Goal: Information Seeking & Learning: Learn about a topic

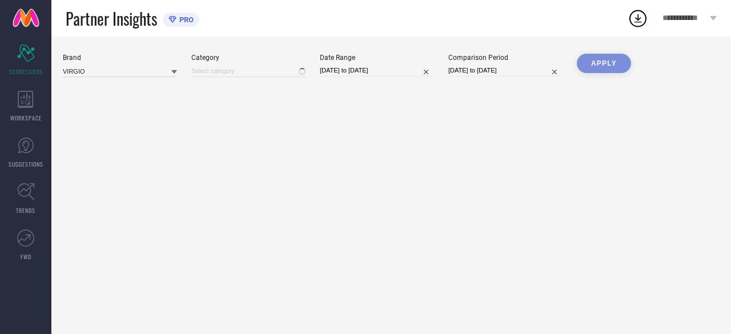
type input "All"
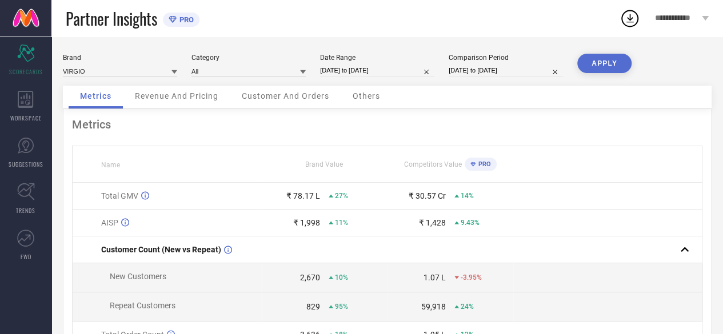
click at [302, 97] on span "Customer And Orders" at bounding box center [285, 95] width 87 height 9
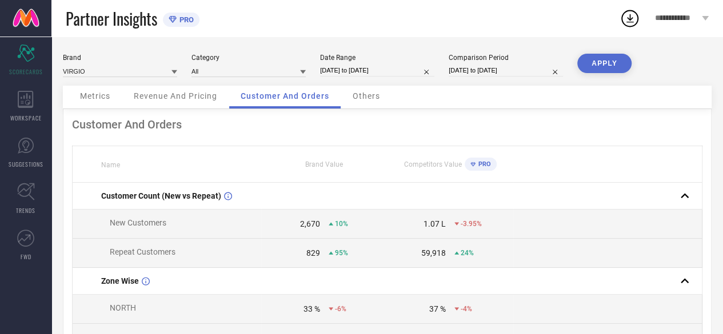
click at [362, 102] on div "Others" at bounding box center [366, 97] width 50 height 23
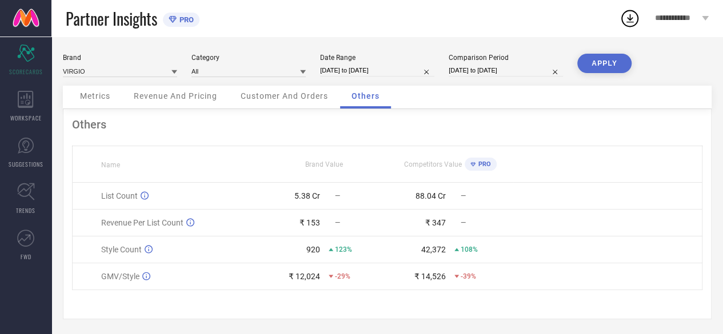
scroll to position [3, 0]
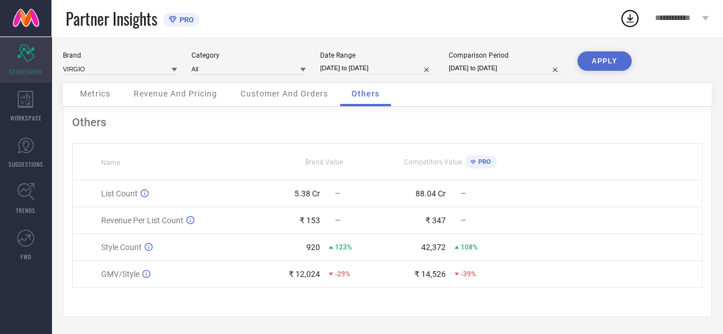
click at [31, 63] on div "Scorecard SCORECARDS" at bounding box center [25, 60] width 51 height 46
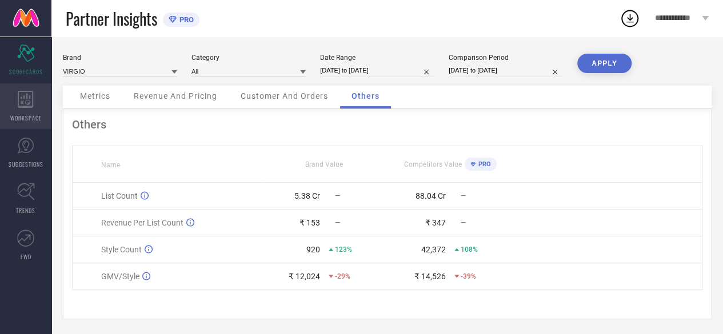
click at [29, 105] on icon at bounding box center [26, 99] width 16 height 17
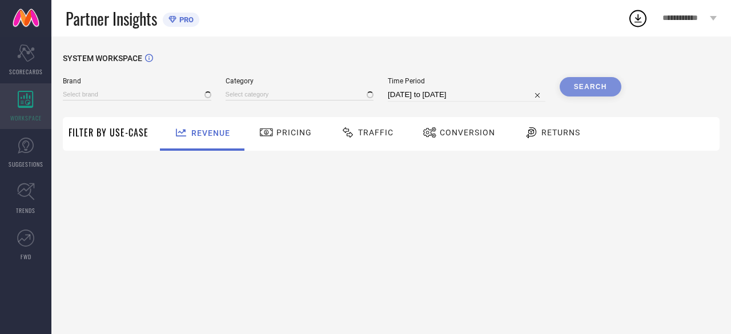
type input "VIRGIO"
type input "All"
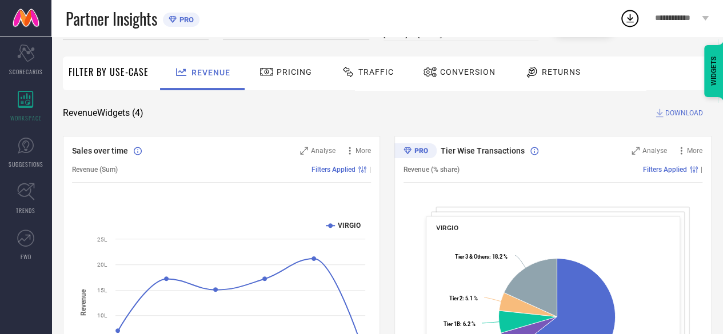
scroll to position [59, 0]
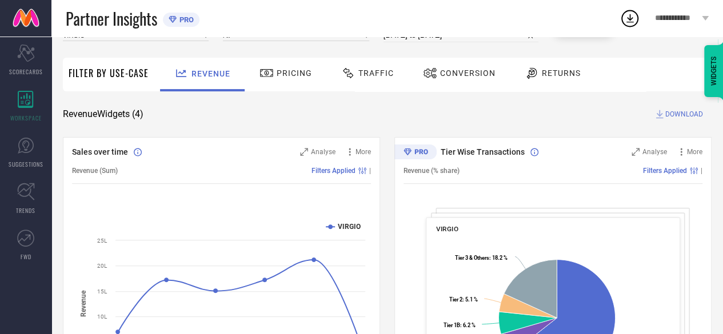
click at [289, 70] on span "Pricing" at bounding box center [294, 73] width 35 height 9
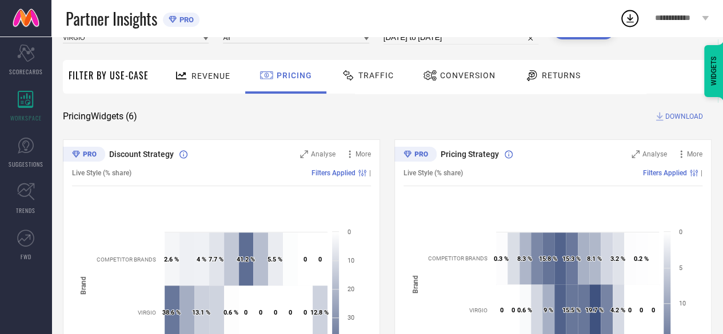
scroll to position [57, 0]
click at [378, 83] on div "Traffic" at bounding box center [367, 75] width 58 height 19
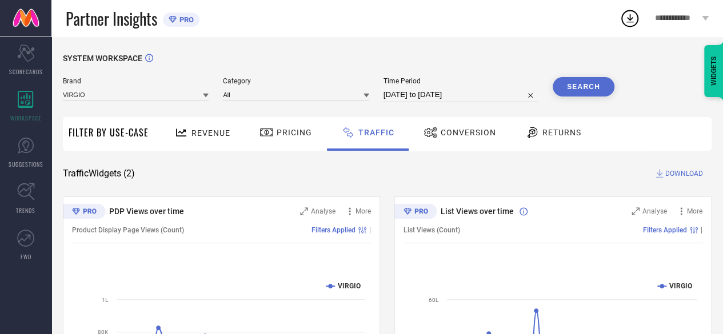
click at [454, 136] on span "Conversion" at bounding box center [468, 132] width 55 height 9
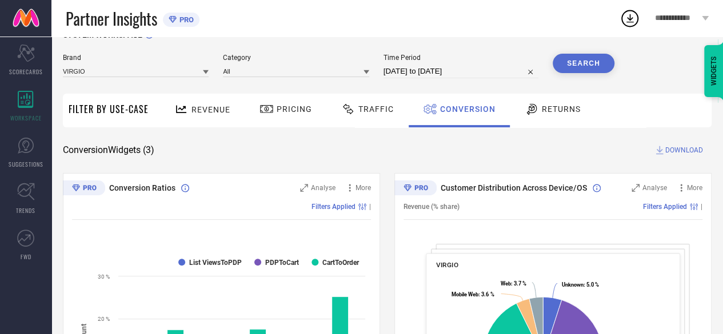
scroll to position [22, 0]
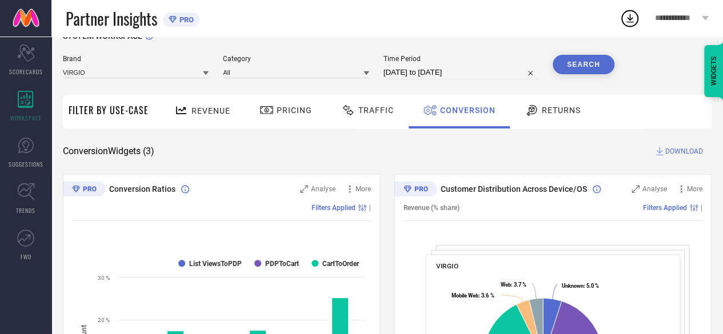
click at [537, 117] on div at bounding box center [533, 110] width 17 height 14
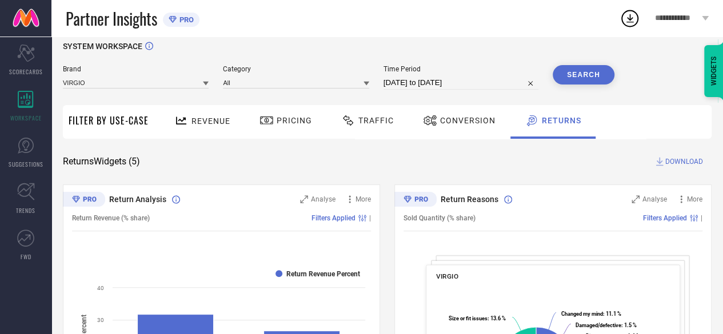
scroll to position [9, 0]
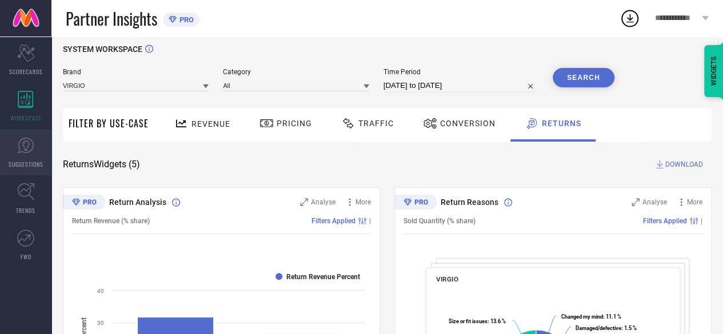
click at [25, 152] on icon at bounding box center [26, 146] width 16 height 16
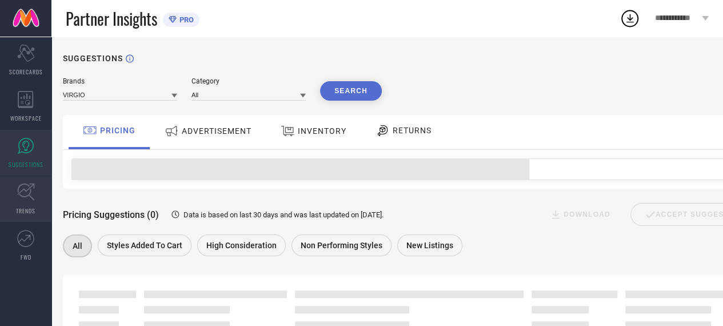
click at [19, 188] on icon at bounding box center [26, 192] width 18 height 18
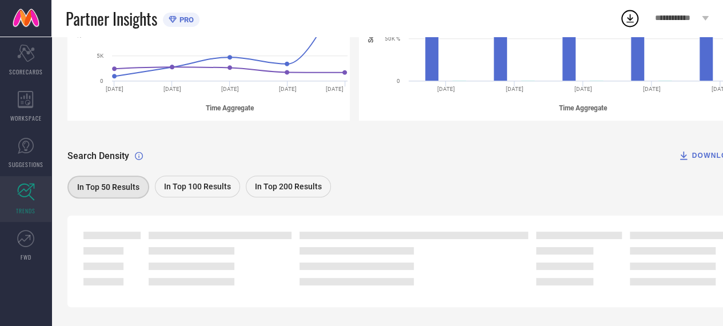
scroll to position [288, 0]
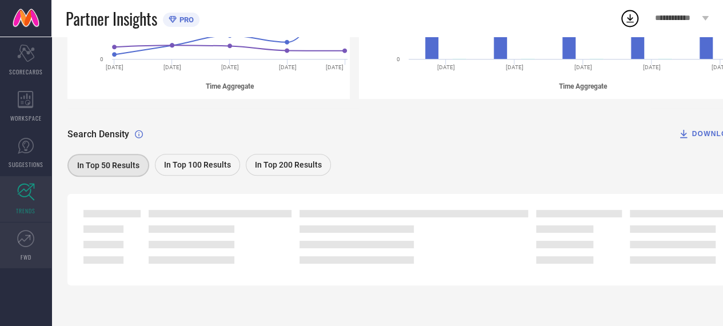
click at [29, 231] on icon at bounding box center [25, 238] width 17 height 17
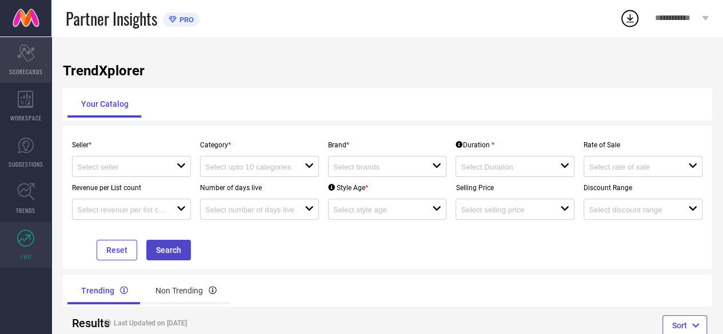
click at [23, 67] on span "SCORECARDS" at bounding box center [26, 71] width 34 height 9
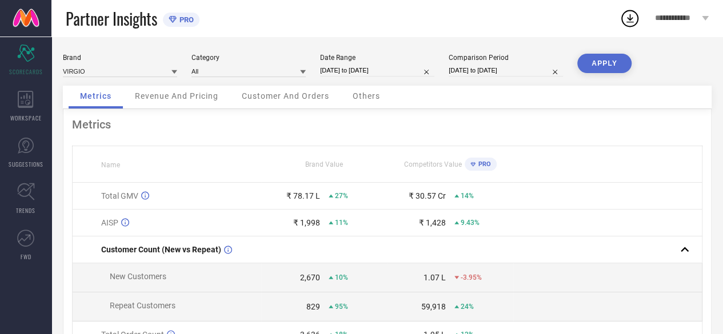
click at [358, 95] on span "Others" at bounding box center [366, 95] width 27 height 9
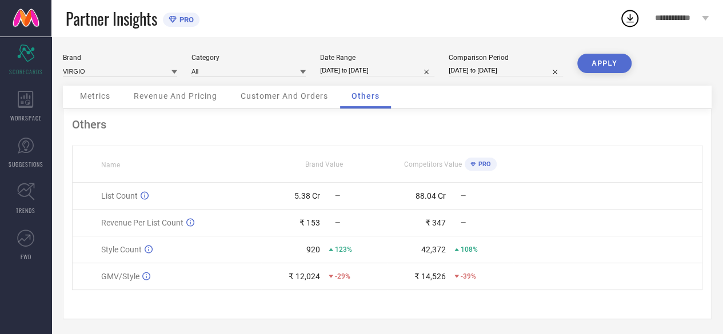
click at [282, 101] on span "Customer And Orders" at bounding box center [284, 95] width 87 height 9
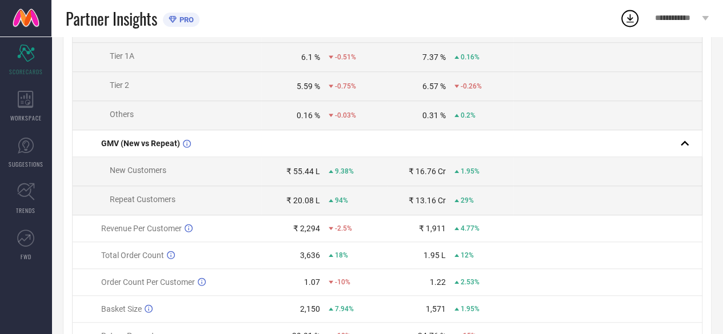
scroll to position [550, 0]
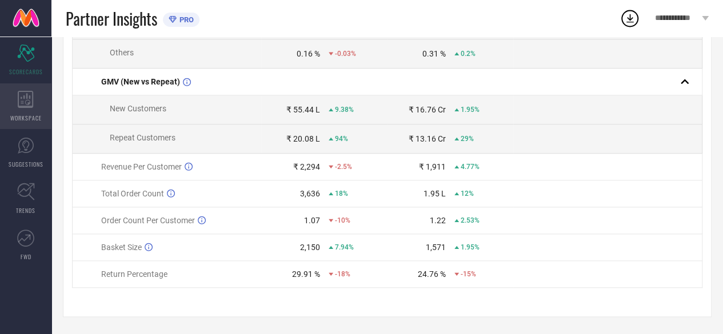
click at [24, 108] on div "WORKSPACE" at bounding box center [25, 106] width 51 height 46
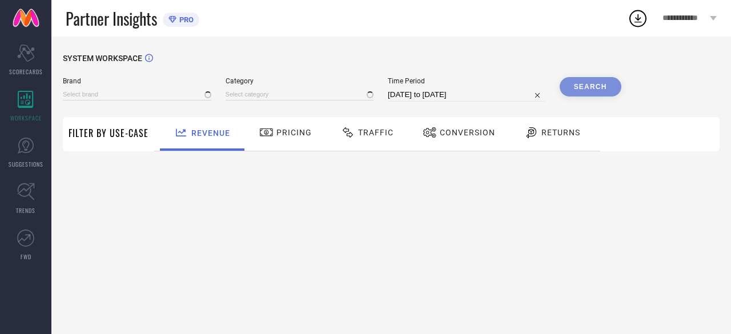
type input "VIRGIO"
type input "All"
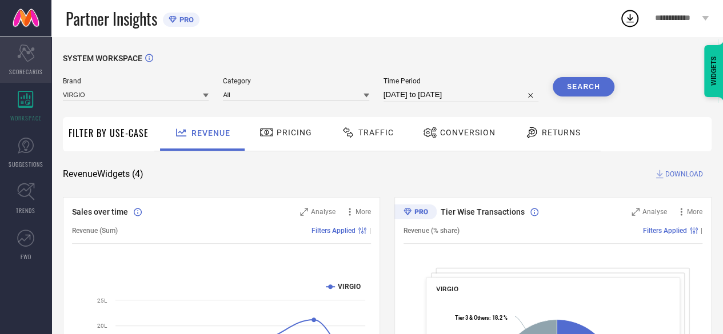
click at [27, 59] on icon "Scorecard" at bounding box center [26, 53] width 18 height 17
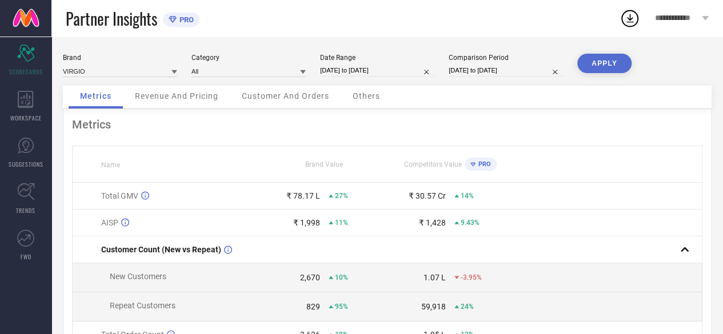
click at [301, 71] on icon at bounding box center [303, 72] width 6 height 4
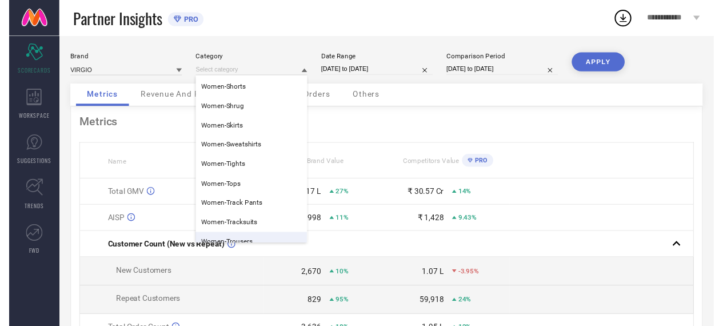
scroll to position [620, 0]
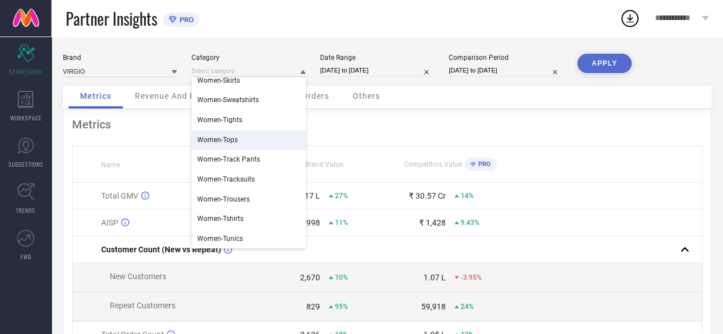
click at [346, 117] on div "Metrics Name Brand Value Competitors Value PRO Total GMV ₹ 78.17 L 27% ₹ 30.57 …" at bounding box center [387, 283] width 648 height 349
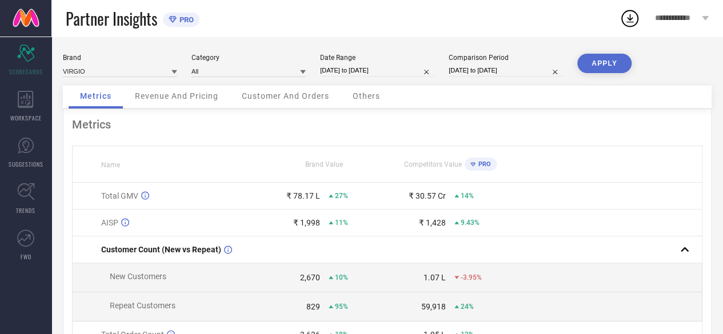
click at [288, 95] on span "Customer And Orders" at bounding box center [285, 95] width 87 height 9
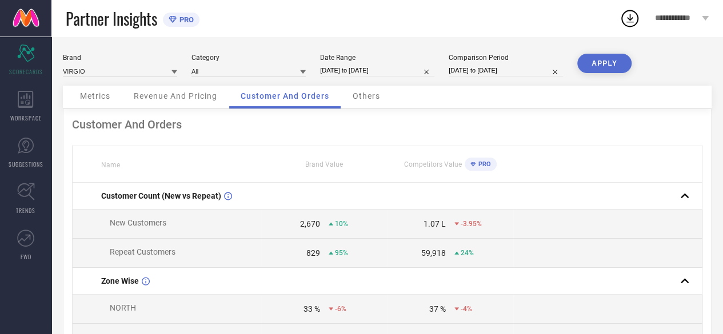
click at [362, 98] on span "Others" at bounding box center [366, 95] width 27 height 9
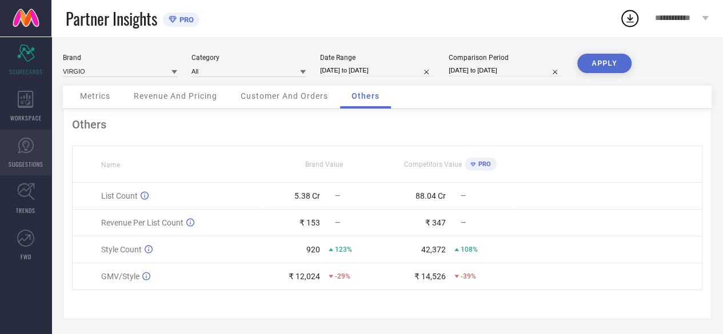
click at [25, 166] on span "SUGGESTIONS" at bounding box center [26, 164] width 35 height 9
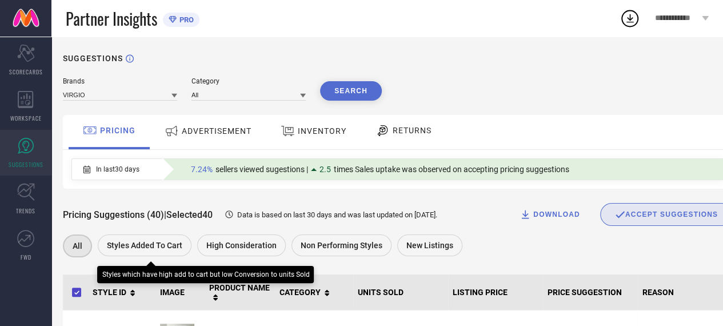
click at [166, 250] on span "Styles Added To Cart" at bounding box center [144, 245] width 75 height 9
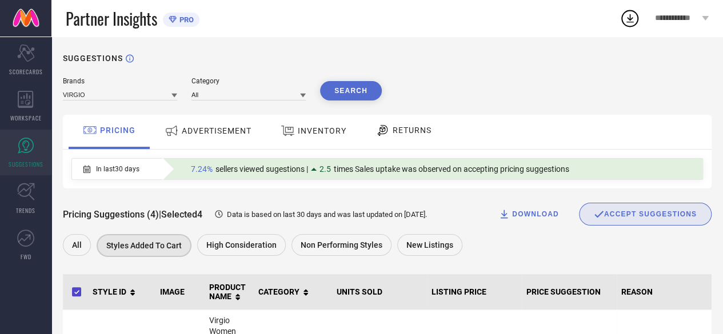
click at [223, 133] on span "ADVERTISEMENT" at bounding box center [217, 130] width 70 height 9
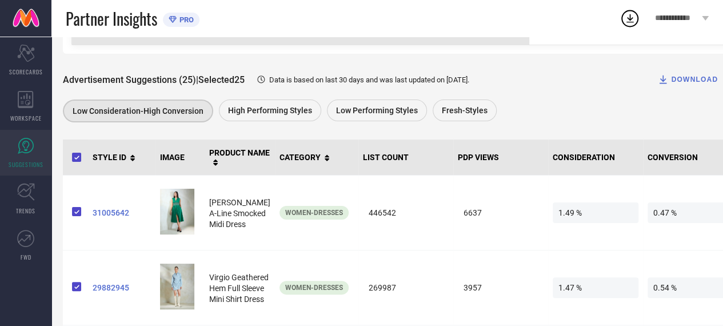
scroll to position [135, 0]
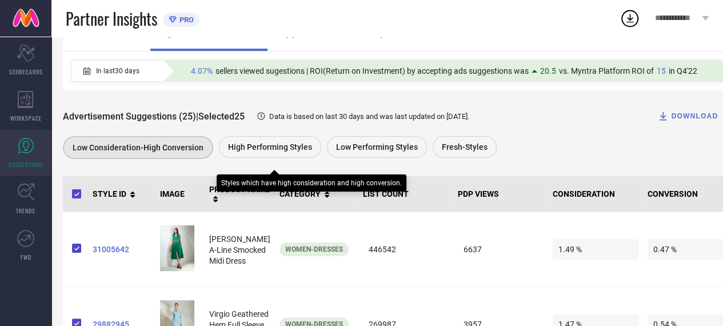
click at [265, 158] on div "High Performing Styles" at bounding box center [270, 147] width 102 height 22
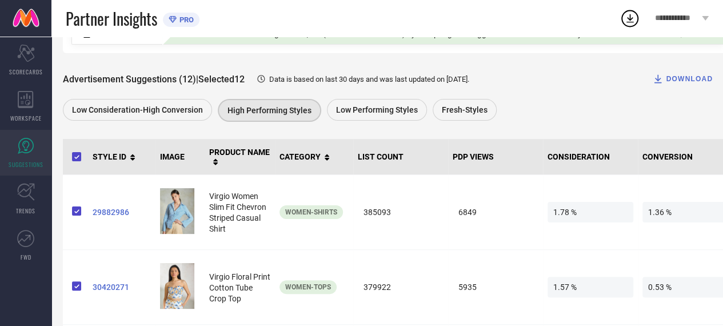
scroll to position [134, 0]
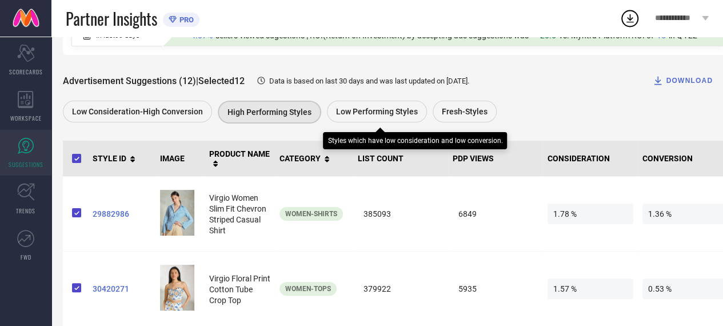
click at [381, 121] on div "Low Performing Styles" at bounding box center [377, 112] width 100 height 22
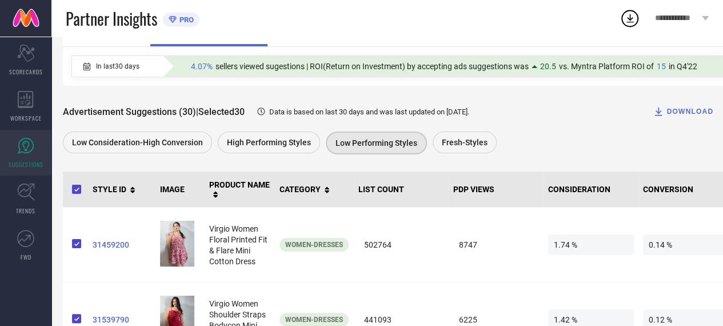
scroll to position [0, 0]
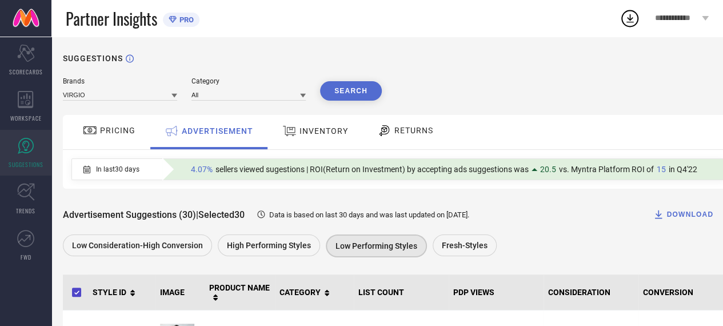
click at [104, 134] on span "PRICING" at bounding box center [117, 130] width 35 height 9
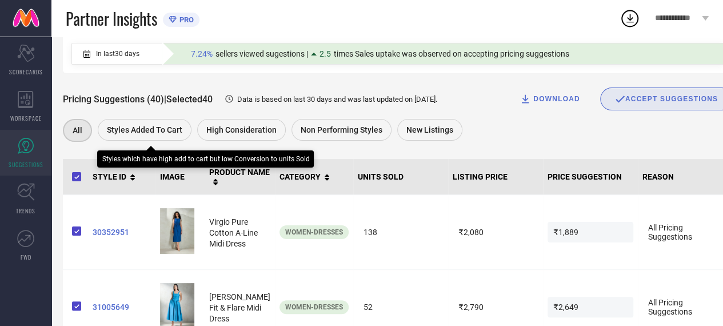
click at [158, 134] on span "Styles Added To Cart" at bounding box center [144, 129] width 75 height 9
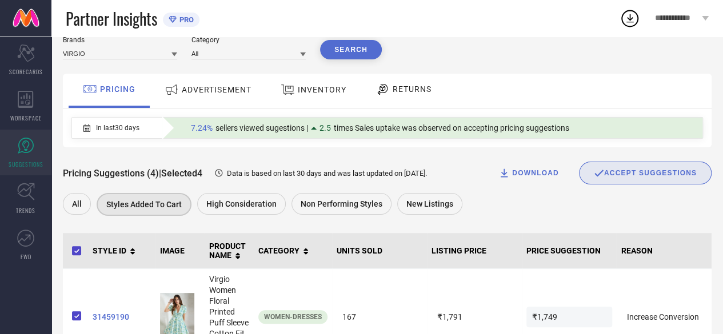
scroll to position [37, 0]
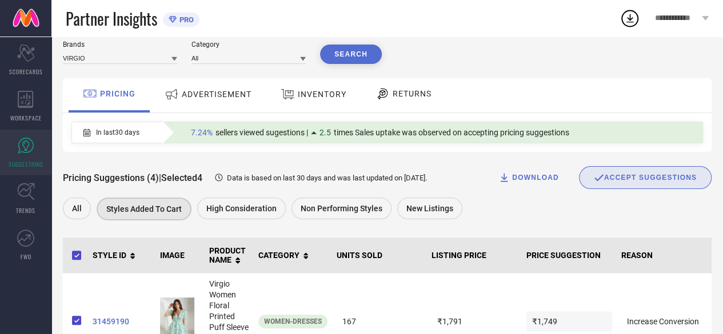
click at [103, 137] on span "In last 30 days" at bounding box center [117, 133] width 43 height 8
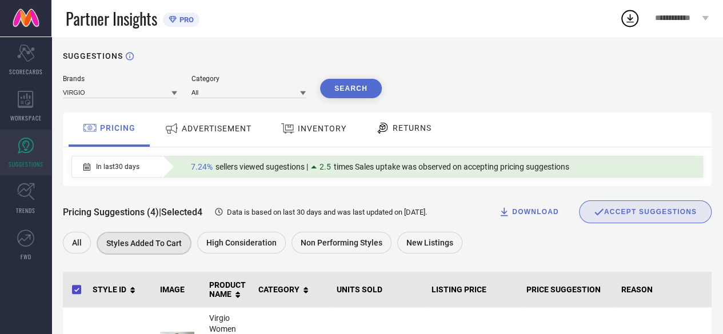
scroll to position [0, 0]
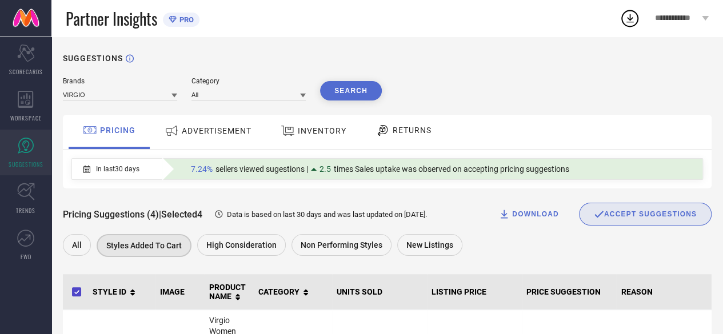
click at [201, 135] on span "ADVERTISEMENT" at bounding box center [217, 130] width 70 height 9
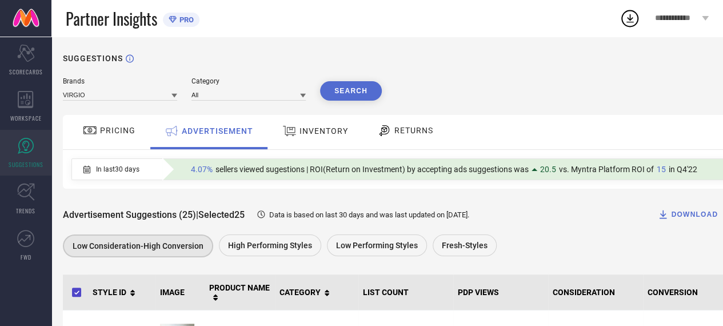
click at [291, 138] on icon at bounding box center [289, 130] width 14 height 15
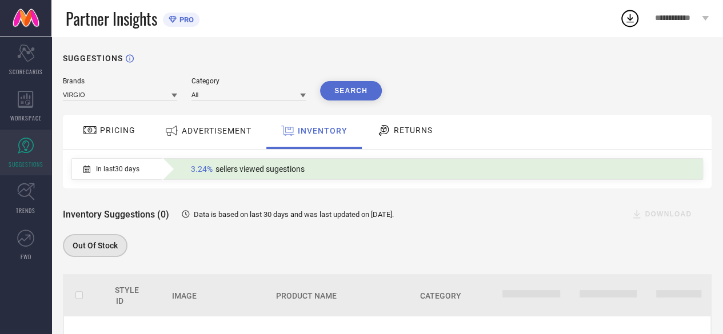
click at [413, 132] on span "RETURNS" at bounding box center [413, 130] width 39 height 9
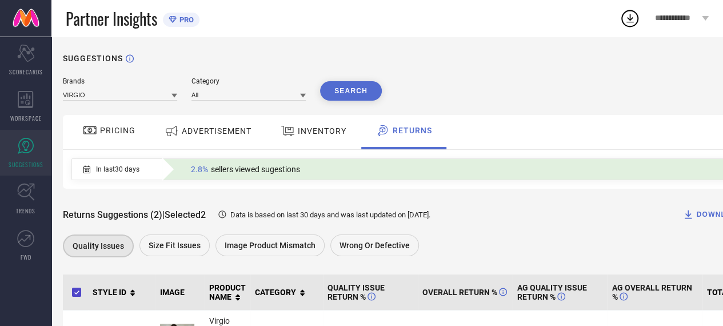
click at [119, 129] on span "PRICING" at bounding box center [117, 130] width 35 height 9
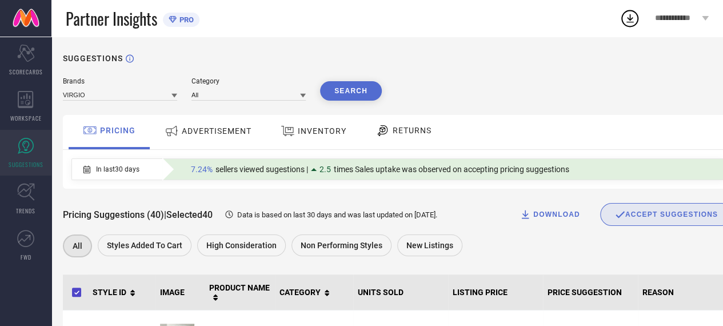
click at [303, 94] on icon at bounding box center [303, 96] width 6 height 6
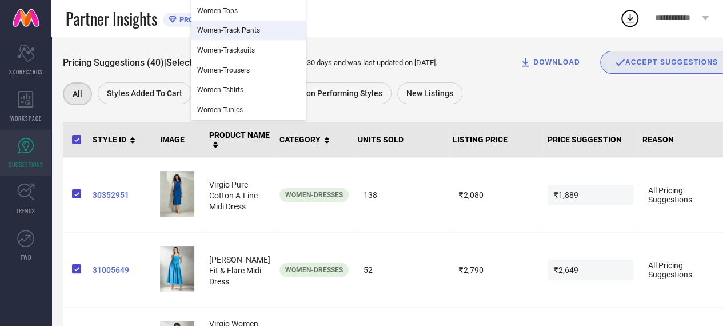
scroll to position [153, 0]
click at [478, 103] on div "All Styles Added To Cart High Consideration Non Performing Styles New Listings" at bounding box center [392, 95] width 658 height 26
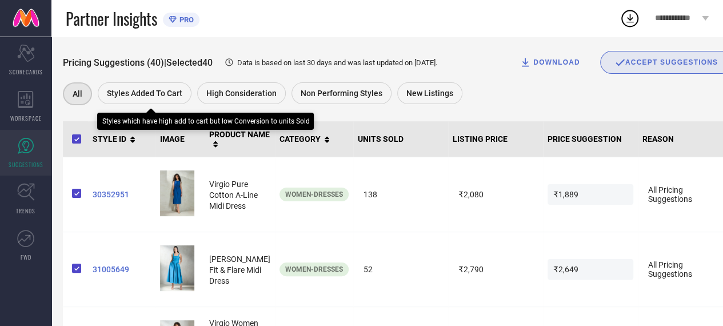
click at [136, 91] on span "Styles Added To Cart" at bounding box center [144, 93] width 75 height 9
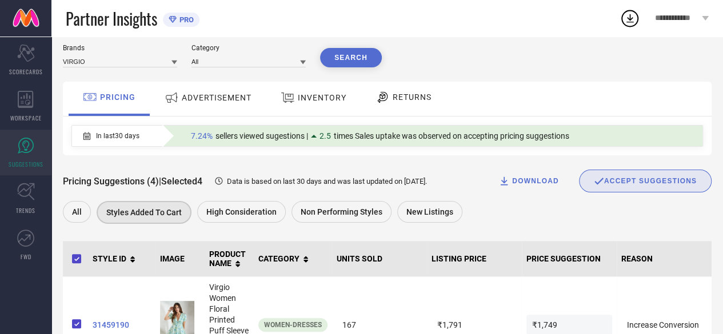
scroll to position [0, 0]
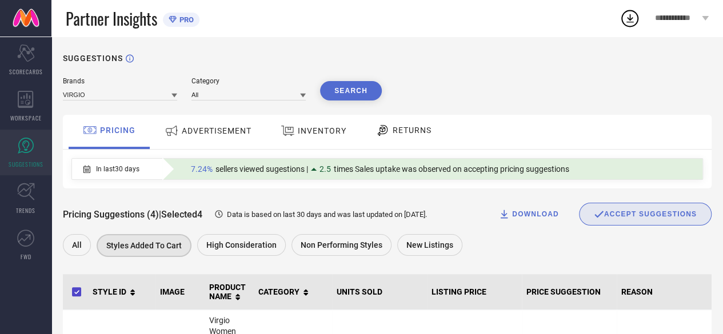
click at [597, 219] on icon at bounding box center [599, 214] width 10 height 10
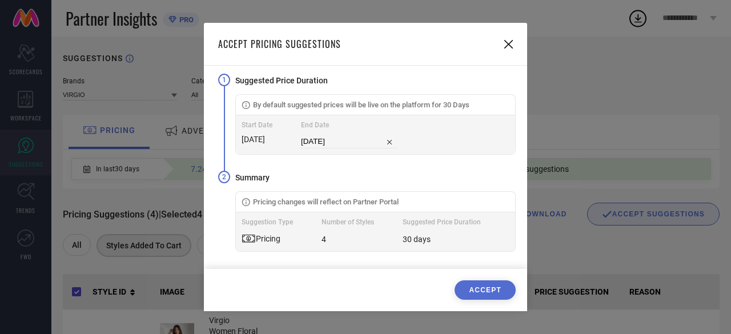
click at [509, 43] on icon at bounding box center [509, 44] width 9 height 9
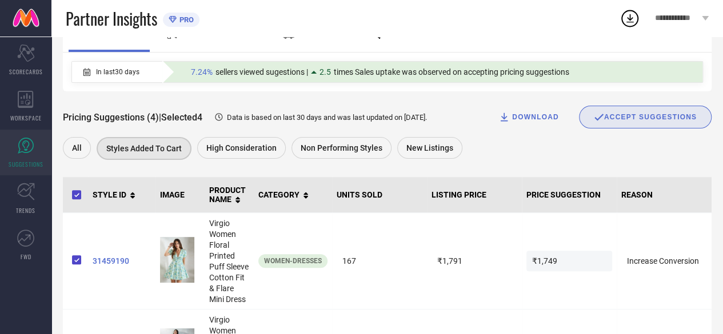
scroll to position [97, 0]
click at [518, 117] on div "DOWNLOAD" at bounding box center [528, 117] width 61 height 11
click at [627, 21] on icon at bounding box center [629, 18] width 21 height 21
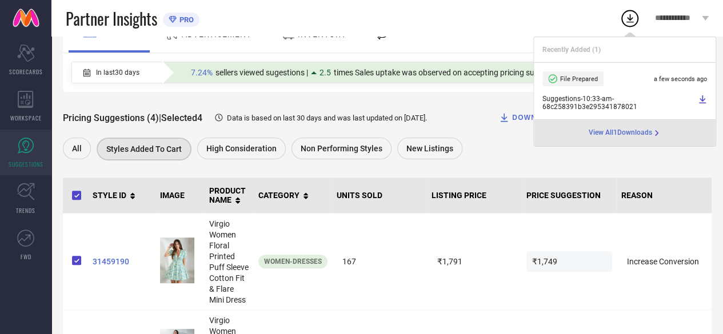
scroll to position [0, 0]
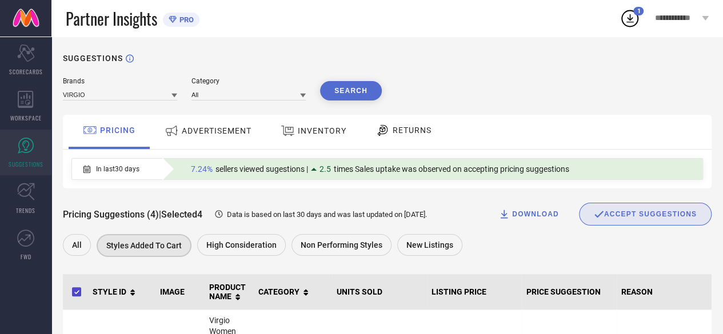
click at [172, 96] on icon at bounding box center [174, 96] width 6 height 6
click at [191, 58] on div "SUGGESTIONS" at bounding box center [387, 58] width 648 height 9
click at [87, 171] on icon at bounding box center [86, 169] width 7 height 8
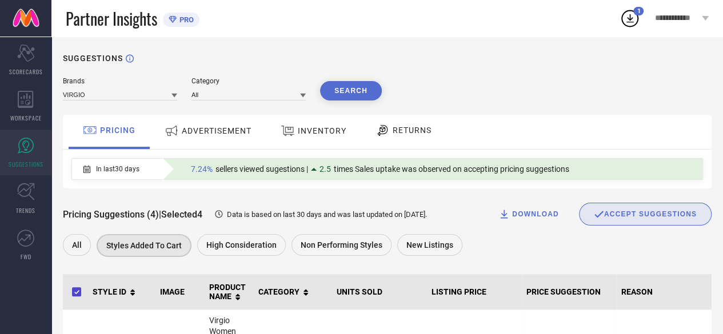
click at [87, 171] on icon at bounding box center [86, 169] width 7 height 8
click at [327, 170] on span "2.5" at bounding box center [324, 169] width 11 height 9
click at [20, 59] on icon "Scorecard" at bounding box center [26, 53] width 18 height 17
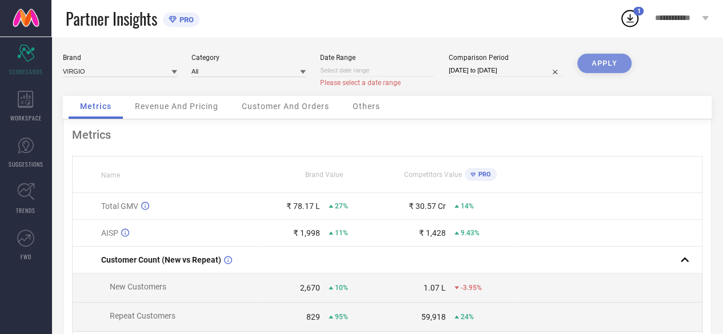
select select "8"
select select "2025"
select select "9"
select select "2025"
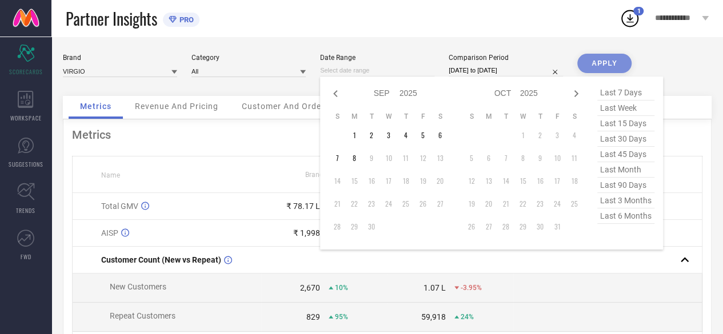
click at [337, 74] on input at bounding box center [377, 71] width 114 height 12
click at [336, 97] on icon at bounding box center [336, 94] width 14 height 14
select select "7"
select select "2025"
select select "8"
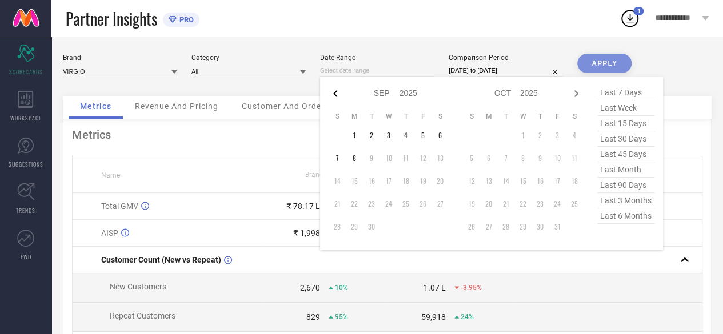
select select "2025"
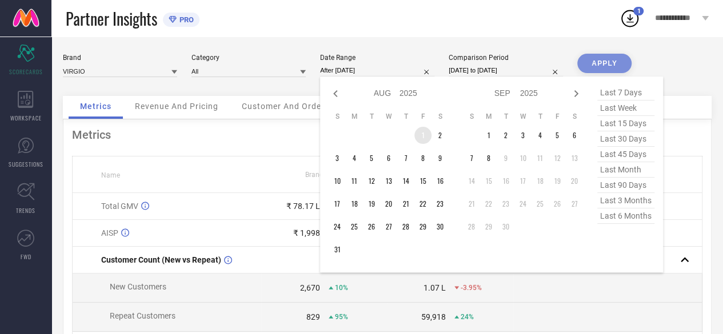
click at [422, 142] on td "1" at bounding box center [422, 135] width 17 height 17
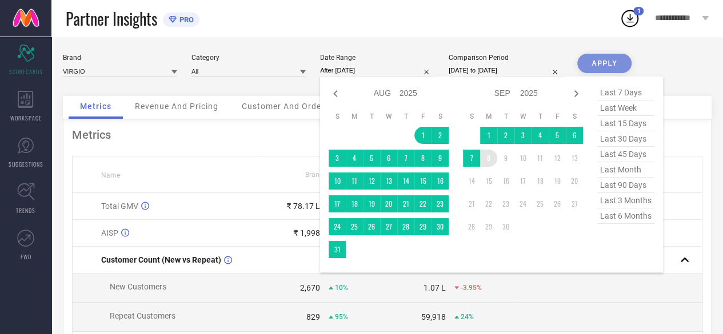
type input "[DATE] to [DATE]"
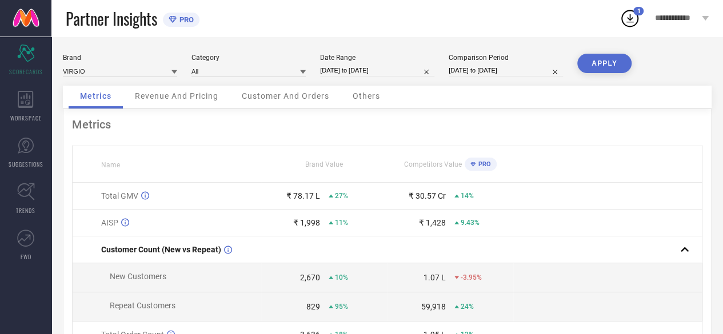
click at [606, 65] on button "APPLY" at bounding box center [604, 63] width 54 height 19
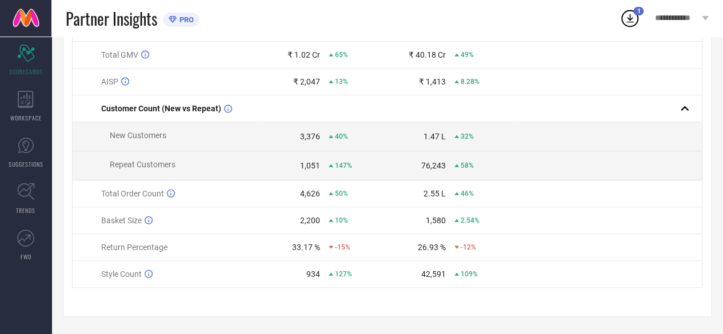
scroll to position [143, 0]
click at [26, 138] on icon at bounding box center [26, 146] width 16 height 16
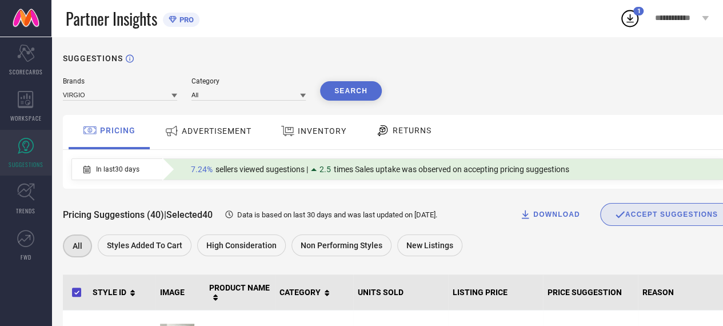
scroll to position [1, 0]
click at [33, 194] on icon at bounding box center [26, 192] width 18 height 18
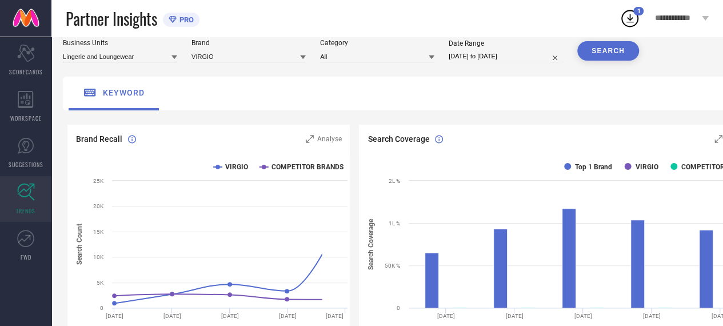
scroll to position [39, 0]
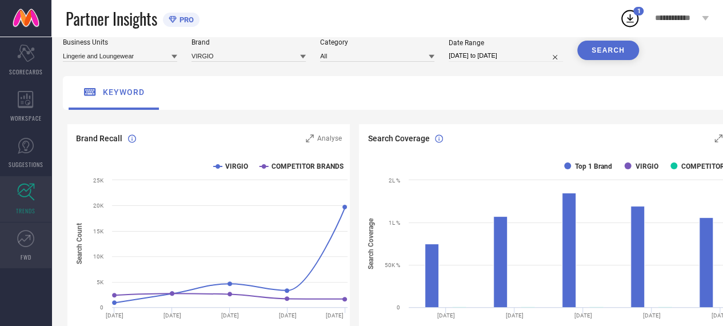
click at [34, 241] on link "FWD" at bounding box center [25, 245] width 51 height 46
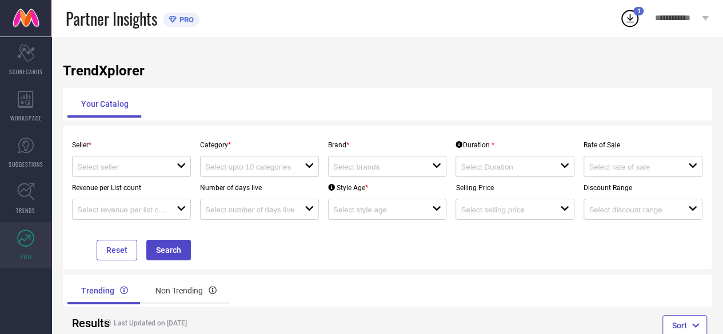
scroll to position [32, 0]
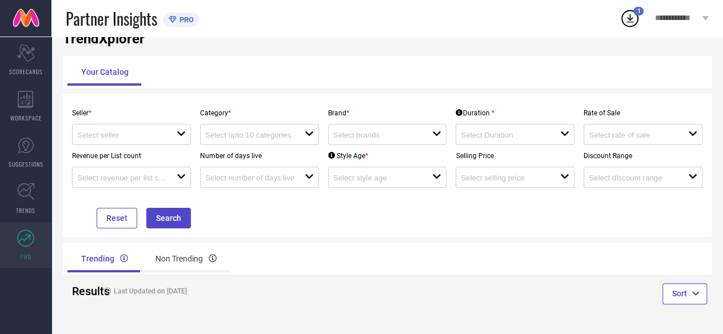
click at [179, 137] on icon "open" at bounding box center [181, 133] width 9 height 9
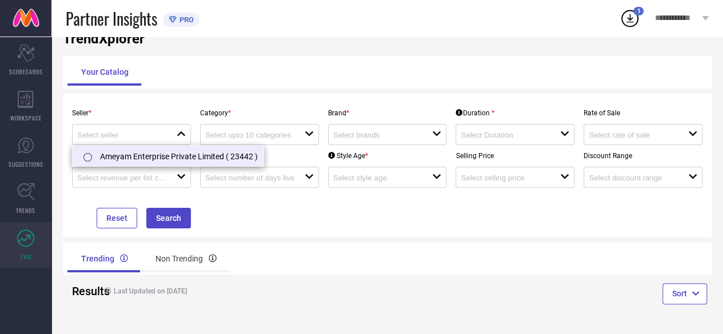
click at [172, 157] on li "Ameyam Enterprise Private Limited ( 23442 )" at bounding box center [168, 156] width 191 height 21
type input "Ameyam Enterprise Private Limited ( 23442 )"
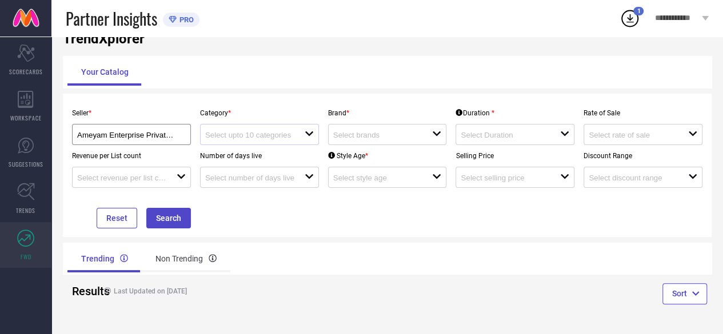
click at [310, 132] on icon "open" at bounding box center [309, 133] width 9 height 9
click at [385, 130] on div at bounding box center [382, 134] width 99 height 11
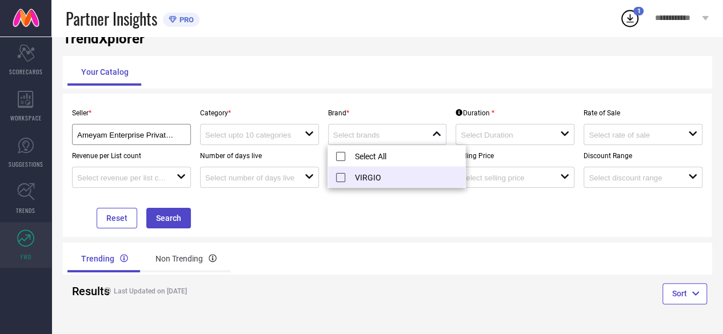
click at [339, 179] on li "VIRGIO" at bounding box center [396, 177] width 137 height 21
type input "VIRGIO"
click at [307, 137] on icon "open" at bounding box center [309, 133] width 9 height 9
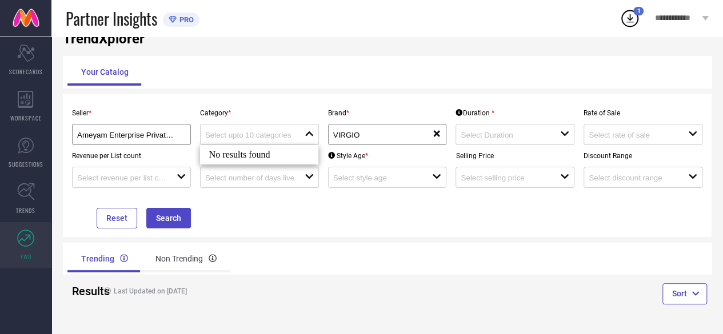
click at [307, 147] on div "No results found" at bounding box center [259, 154] width 119 height 19
click at [567, 135] on icon "open" at bounding box center [564, 133] width 9 height 9
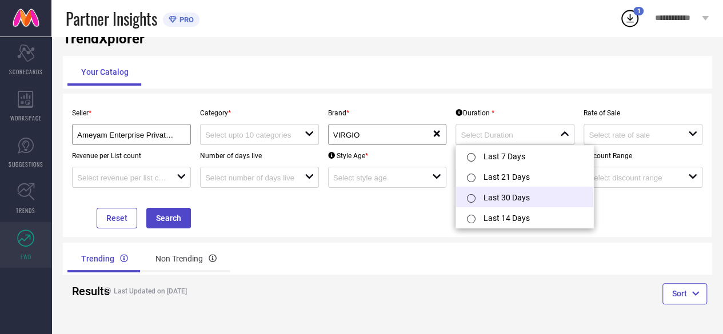
click at [474, 200] on input "radio" at bounding box center [471, 198] width 9 height 9
type input "Last 30 Days"
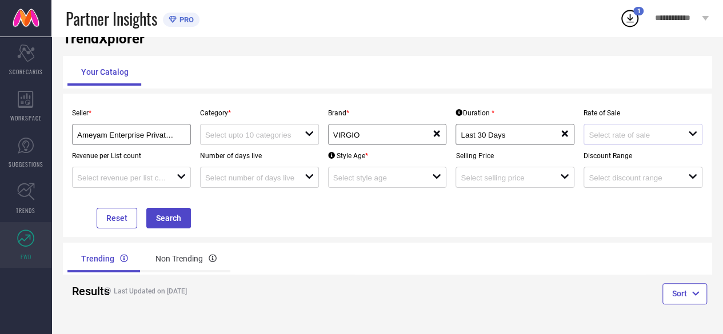
click at [688, 134] on icon "open" at bounding box center [692, 133] width 9 height 9
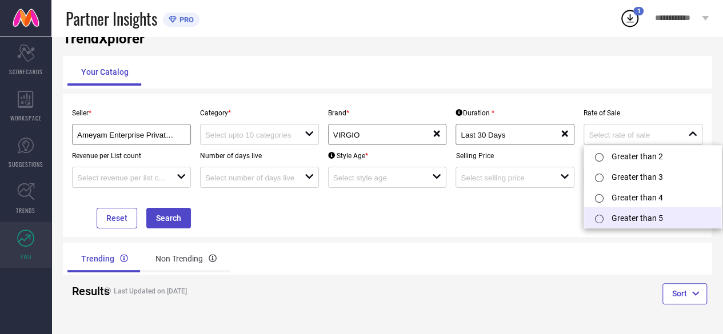
click at [618, 220] on li "Greater than 5" at bounding box center [652, 217] width 137 height 21
type input "Greater than 5"
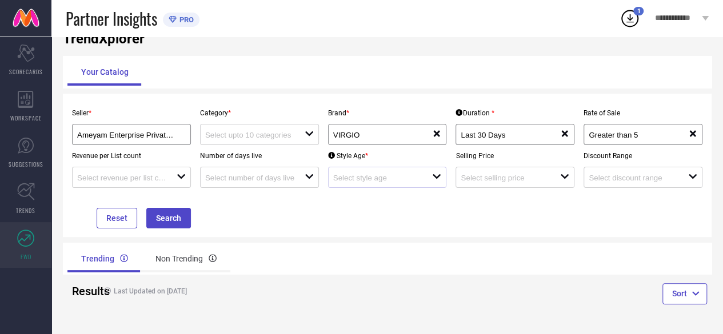
click at [435, 179] on icon "open" at bounding box center [436, 176] width 9 height 9
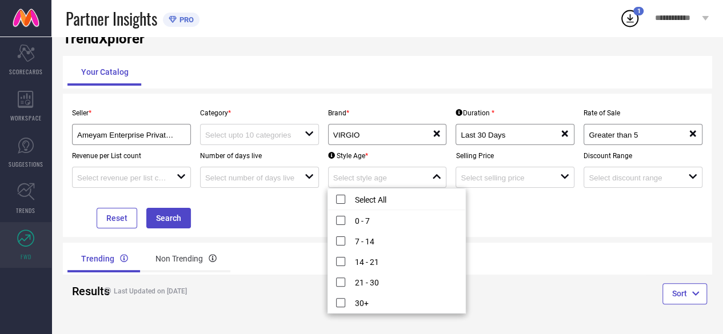
click at [242, 226] on div "Seller * Ameyam Enterprise Private Limited ( 23442 ) Category * open Brand * VI…" at bounding box center [386, 165] width 639 height 126
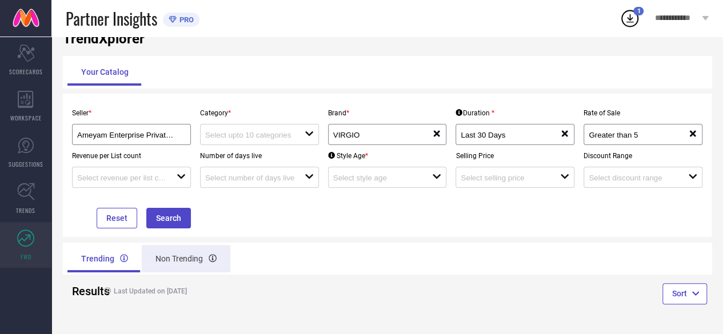
click at [173, 264] on div "Non Trending" at bounding box center [186, 258] width 89 height 27
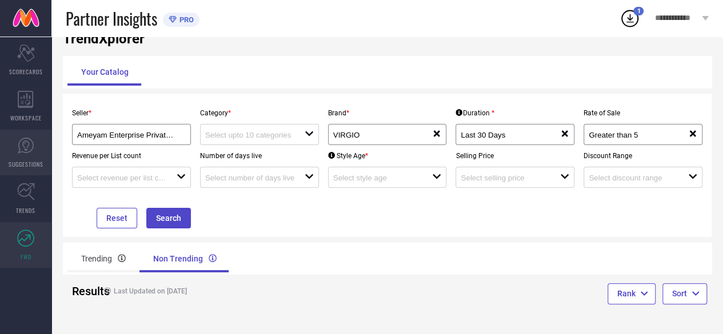
click at [34, 150] on link "SUGGESTIONS" at bounding box center [25, 153] width 51 height 46
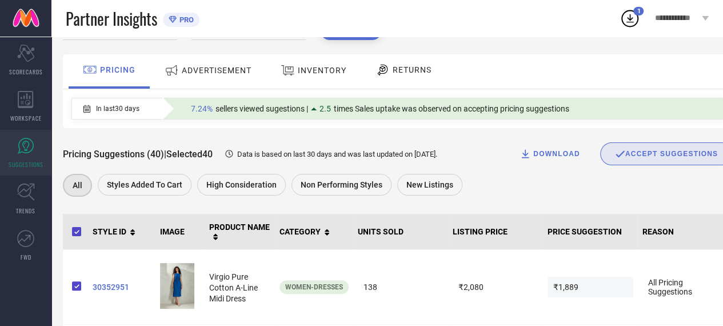
scroll to position [61, 0]
click at [231, 155] on icon at bounding box center [229, 153] width 10 height 10
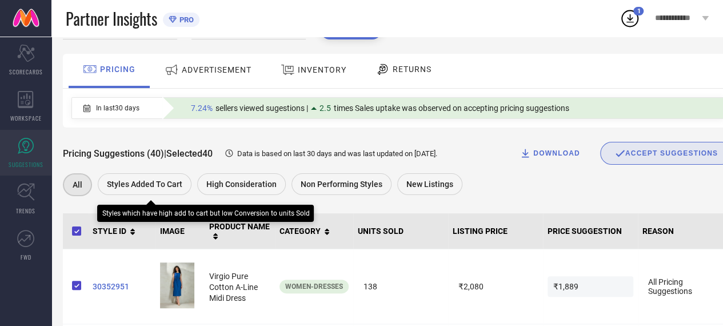
click at [175, 183] on span "Styles Added To Cart" at bounding box center [144, 183] width 75 height 9
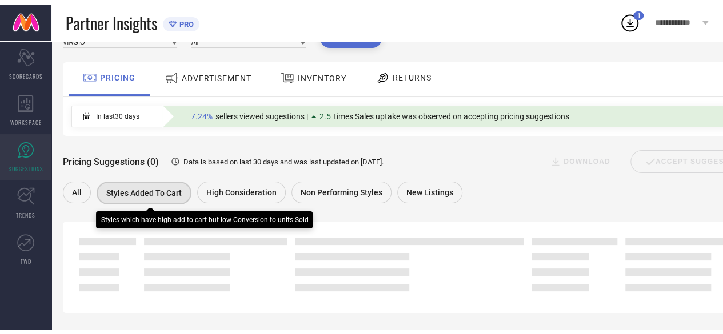
scroll to position [0, 0]
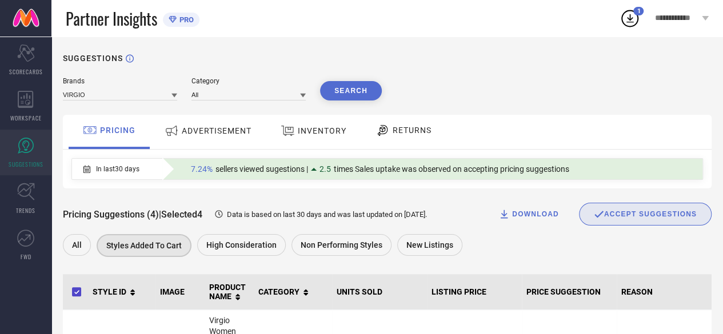
click at [30, 24] on link at bounding box center [25, 18] width 51 height 37
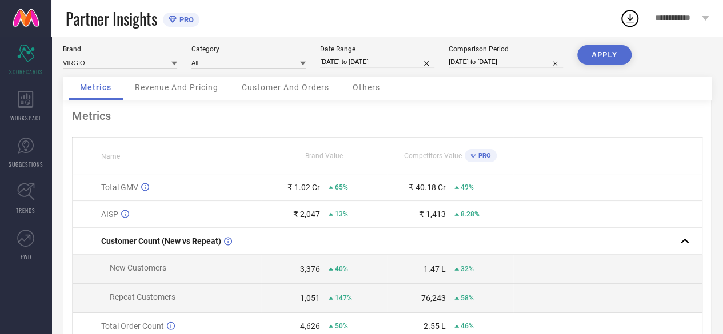
scroll to position [9, 0]
click at [289, 84] on span "Customer And Orders" at bounding box center [285, 86] width 87 height 9
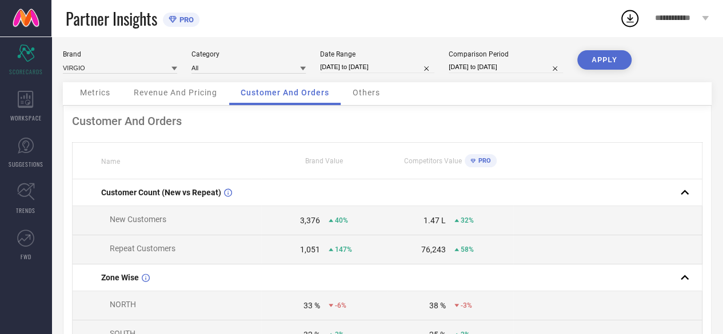
scroll to position [0, 0]
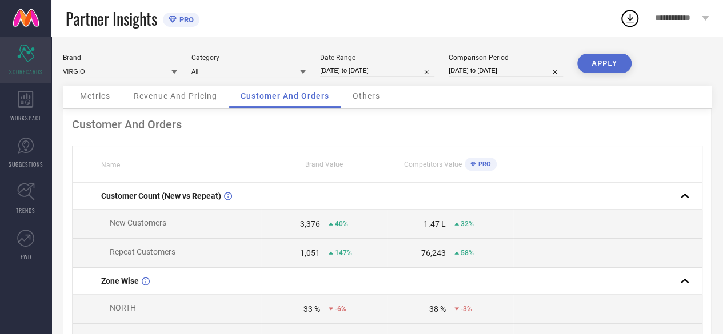
click at [23, 52] on icon "Scorecard" at bounding box center [26, 53] width 18 height 17
click at [363, 94] on span "Others" at bounding box center [366, 95] width 27 height 9
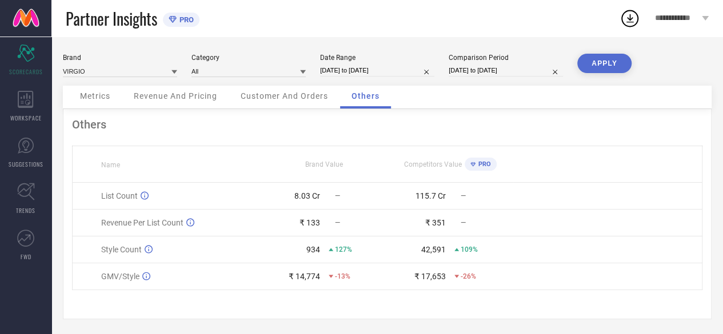
click at [481, 163] on span "PRO" at bounding box center [482, 164] width 15 height 7
click at [22, 27] on link at bounding box center [25, 18] width 51 height 37
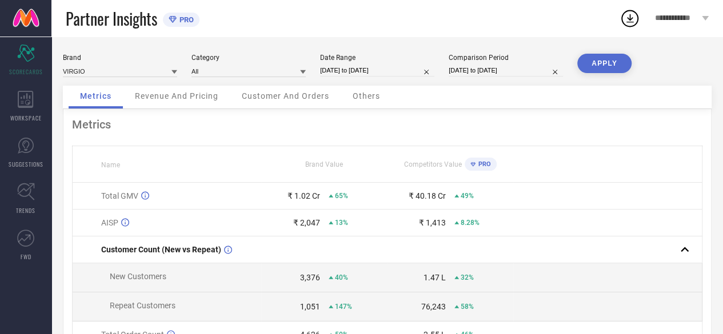
select select "7"
select select "2025"
select select "8"
select select "2025"
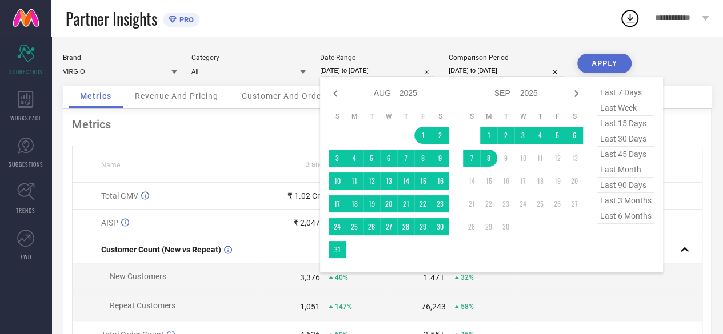
click at [349, 70] on input "[DATE] to [DATE]" at bounding box center [377, 71] width 114 height 12
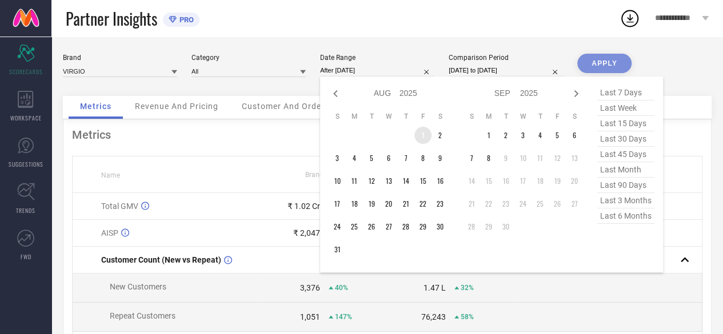
click at [422, 135] on td "1" at bounding box center [422, 135] width 17 height 17
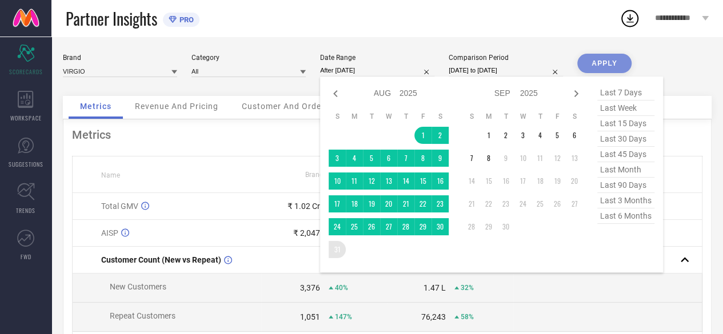
type input "[DATE] to [DATE]"
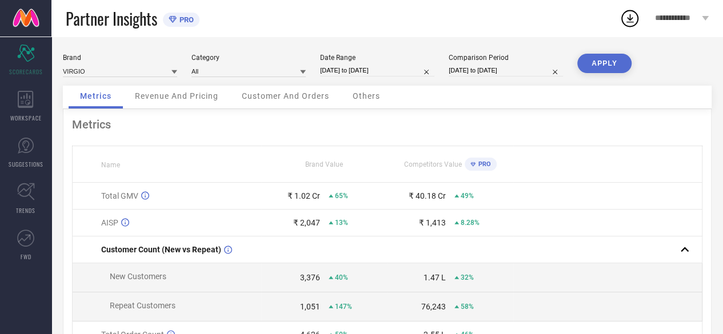
click at [587, 60] on button "APPLY" at bounding box center [604, 63] width 54 height 19
select select "7"
select select "2025"
select select "8"
select select "2025"
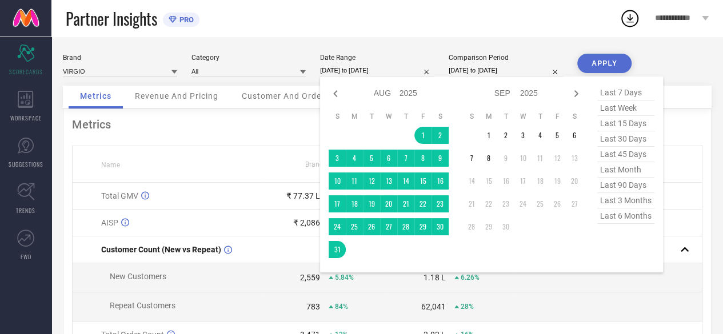
click at [383, 71] on input "[DATE] to [DATE]" at bounding box center [377, 71] width 114 height 12
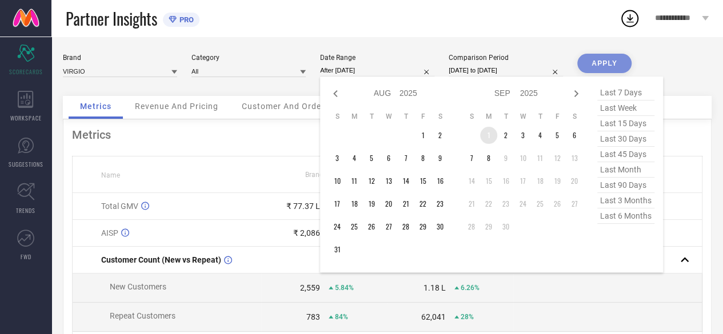
click at [488, 138] on td "1" at bounding box center [488, 135] width 17 height 17
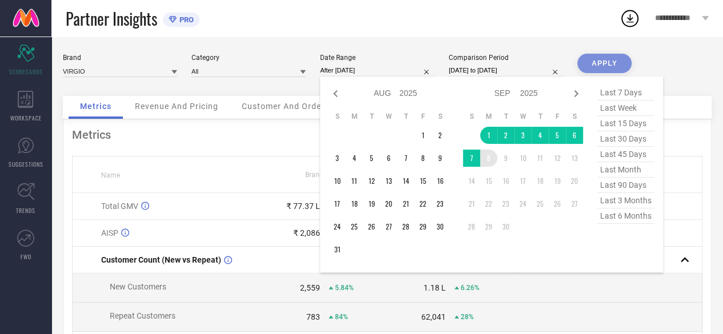
type input "[DATE] to [DATE]"
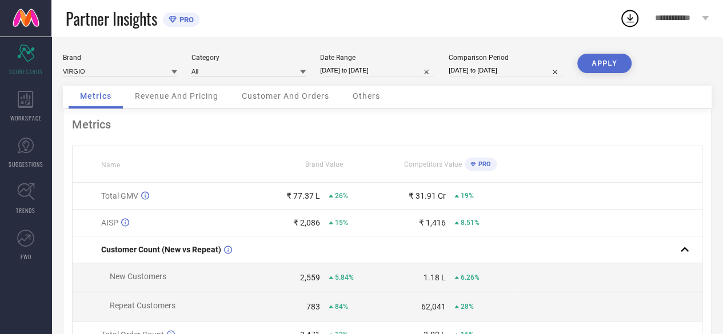
click at [608, 58] on button "APPLY" at bounding box center [604, 63] width 54 height 19
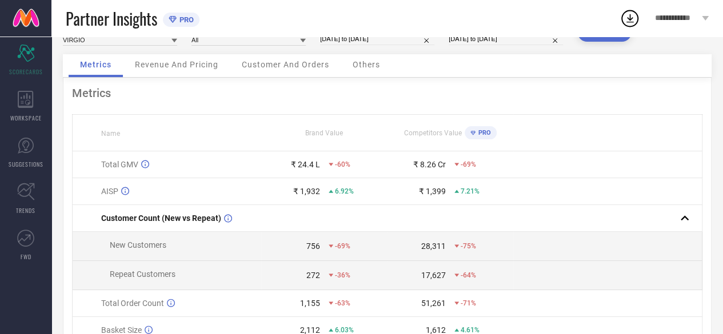
scroll to position [31, 0]
click at [167, 71] on div "Revenue And Pricing" at bounding box center [176, 66] width 106 height 23
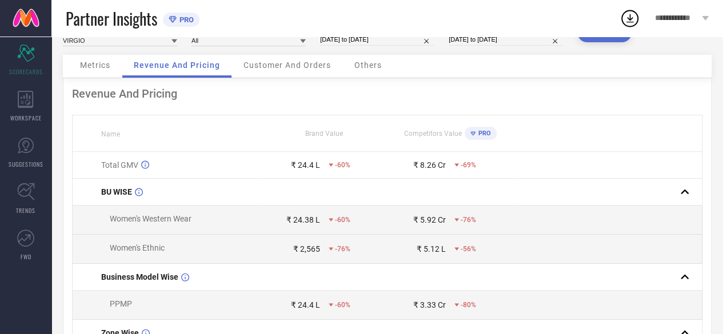
click at [264, 67] on span "Customer And Orders" at bounding box center [286, 65] width 87 height 9
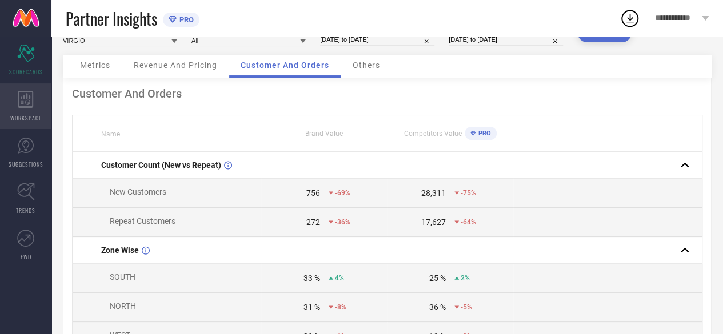
click at [31, 111] on div "WORKSPACE" at bounding box center [25, 106] width 51 height 46
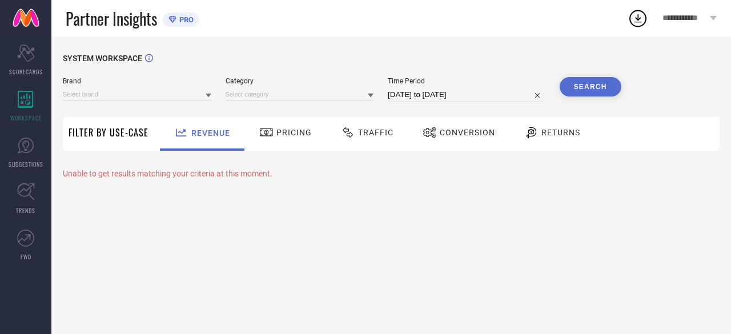
type input "VIRGIO"
type input "All"
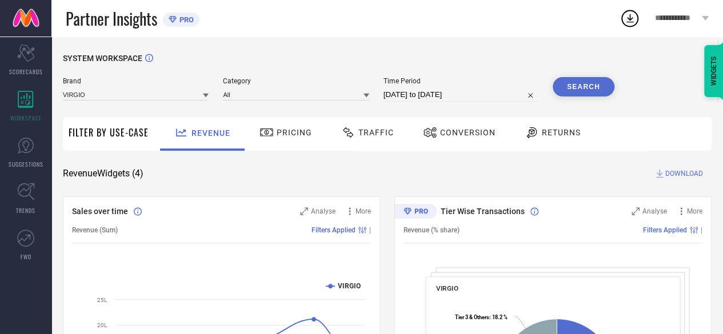
click at [357, 139] on div "Traffic" at bounding box center [367, 132] width 58 height 19
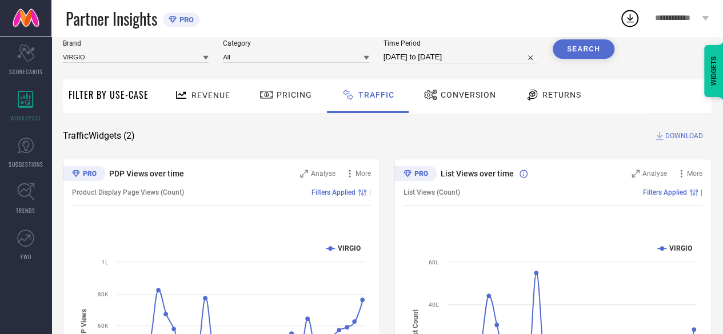
scroll to position [37, 0]
click at [306, 175] on icon at bounding box center [304, 174] width 8 height 8
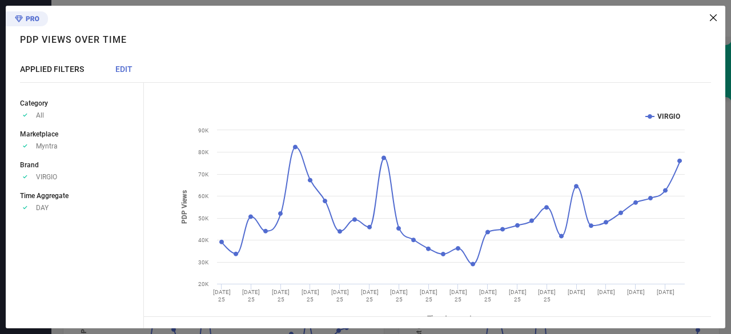
click at [710, 19] on div at bounding box center [430, 17] width 573 height 7
click at [711, 18] on icon at bounding box center [713, 17] width 7 height 7
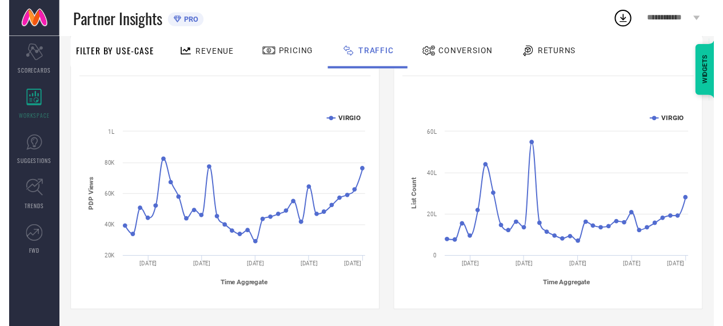
scroll to position [0, 0]
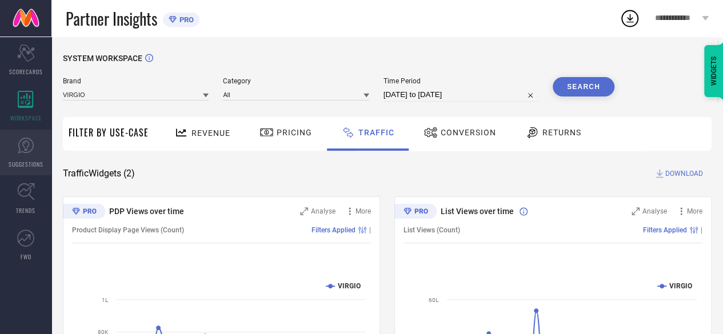
click at [26, 149] on icon at bounding box center [25, 146] width 7 height 10
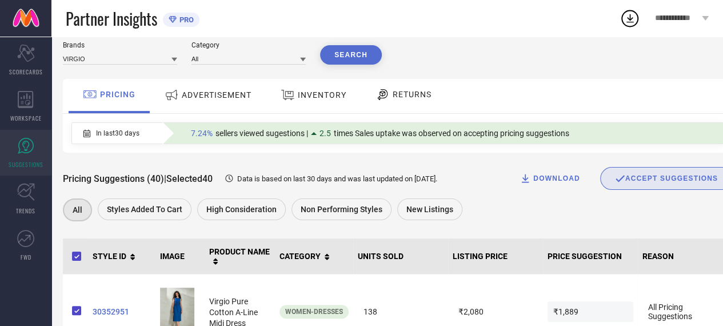
scroll to position [37, 0]
click at [196, 135] on span "7.24%" at bounding box center [202, 132] width 22 height 9
click at [84, 134] on icon at bounding box center [86, 133] width 7 height 8
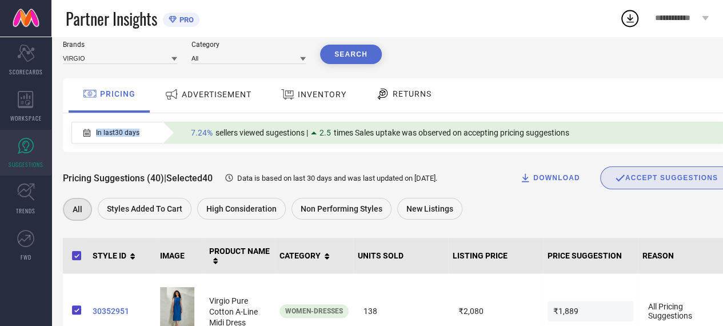
click at [84, 134] on icon at bounding box center [86, 133] width 7 height 8
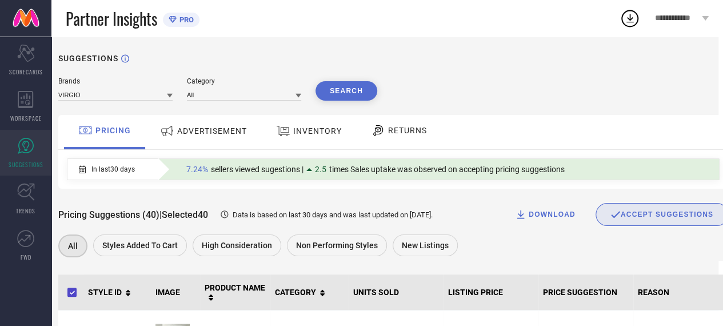
click at [327, 135] on span "INVENTORY" at bounding box center [317, 130] width 49 height 9
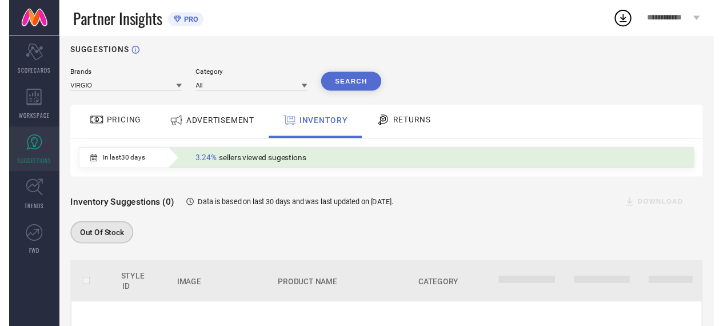
scroll to position [0, 0]
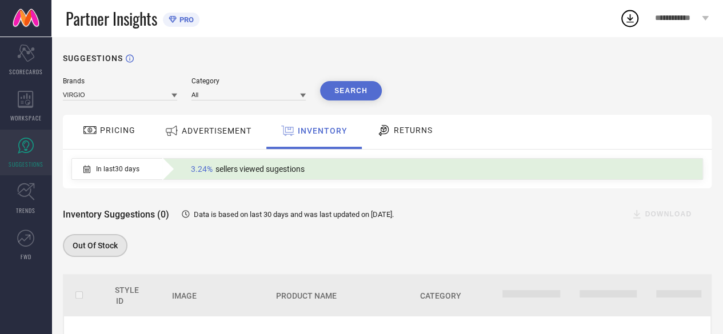
click at [197, 126] on div "ADVERTISEMENT" at bounding box center [208, 131] width 93 height 21
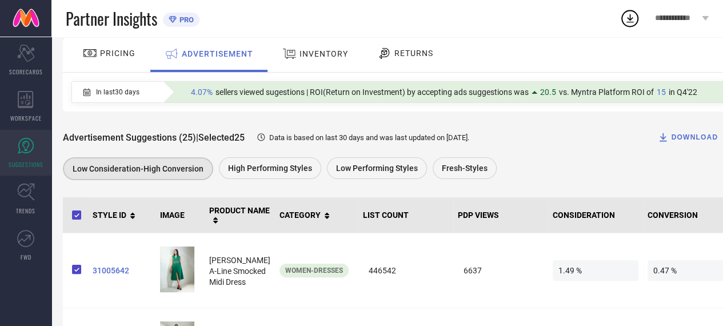
scroll to position [76, 0]
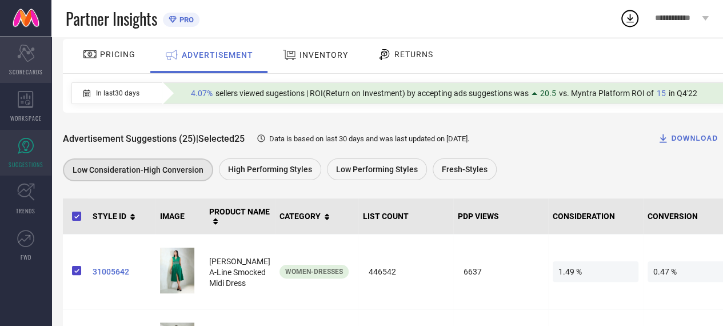
click at [27, 48] on icon at bounding box center [25, 53] width 17 height 17
